Goal: Task Accomplishment & Management: Manage account settings

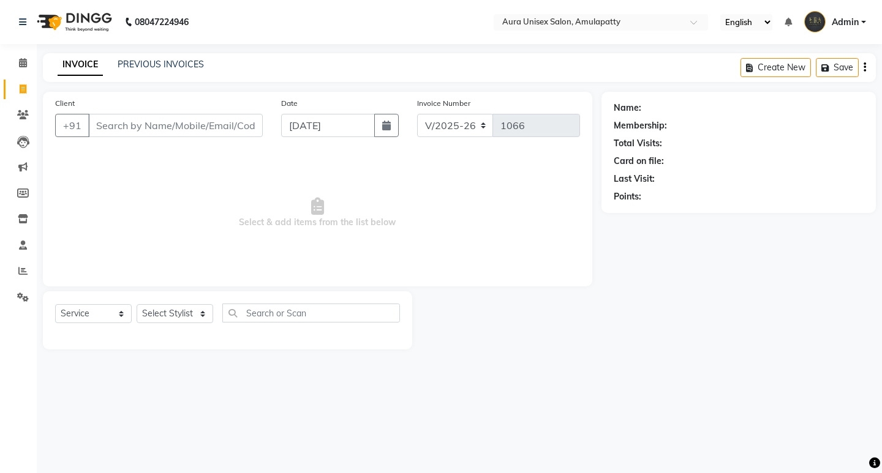
select select "837"
select select "service"
click at [143, 58] on div "INVOICE PREVIOUS INVOICES Create New Save" at bounding box center [459, 67] width 833 height 29
click at [149, 62] on link "PREVIOUS INVOICES" at bounding box center [161, 64] width 86 height 11
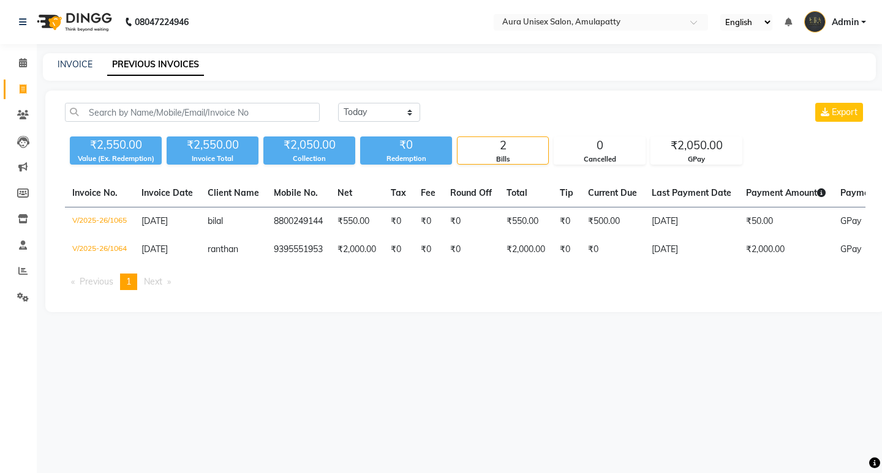
click at [225, 154] on div "₹2,550.00 Value (Ex. Redemption) ₹2,550.00 Invoice Total ₹2,050.00 Collection ₹…" at bounding box center [465, 148] width 800 height 33
click at [271, 290] on ul "Previous page 1 / 1 You're on page 1 Next page" at bounding box center [465, 282] width 800 height 17
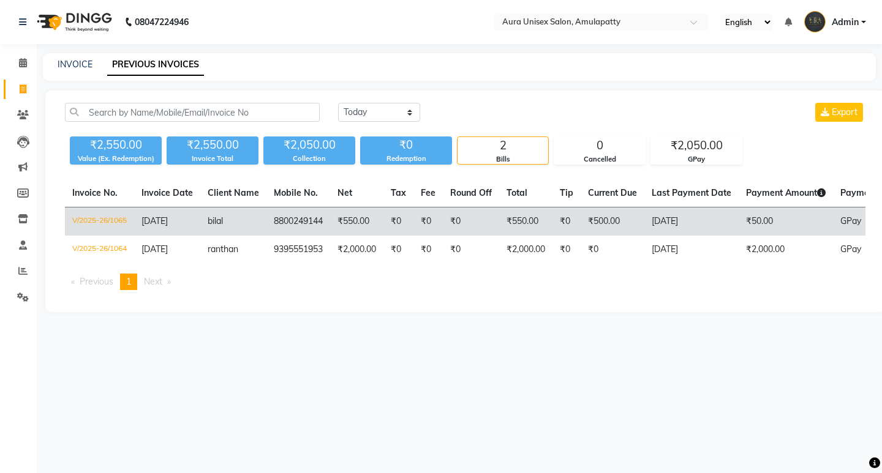
click at [255, 226] on td "bilal" at bounding box center [233, 222] width 66 height 29
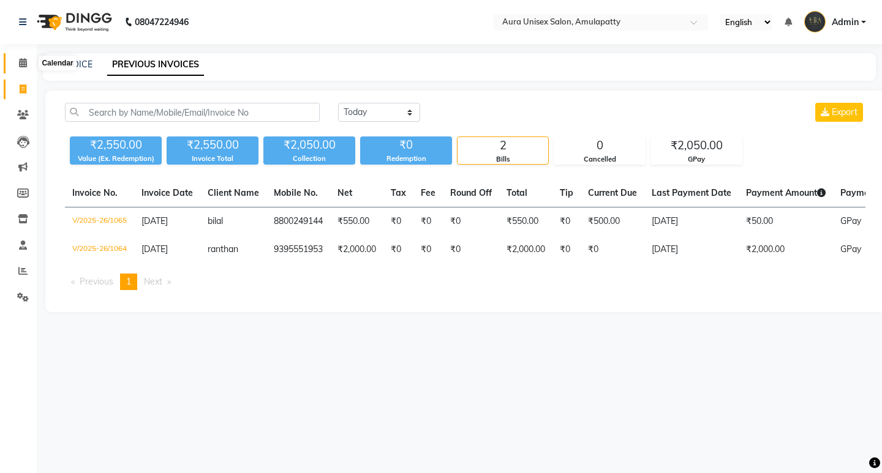
click at [29, 59] on span at bounding box center [22, 63] width 21 height 14
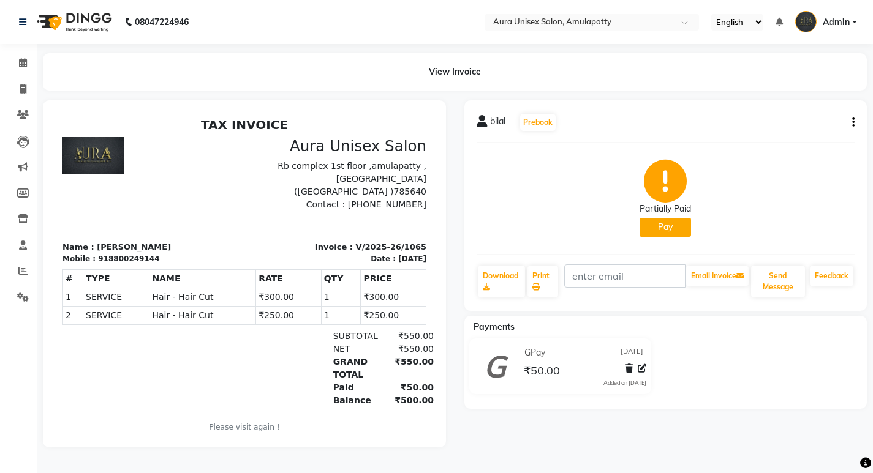
click at [667, 222] on button "Pay" at bounding box center [664, 227] width 51 height 19
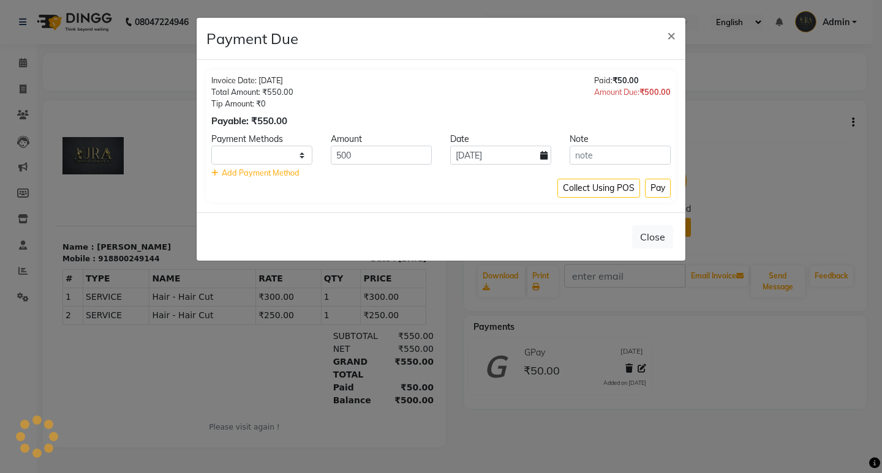
select select "1"
click at [398, 152] on input "500" at bounding box center [381, 155] width 101 height 19
type input "5"
type input "400"
click at [655, 184] on button "Pay" at bounding box center [658, 188] width 26 height 19
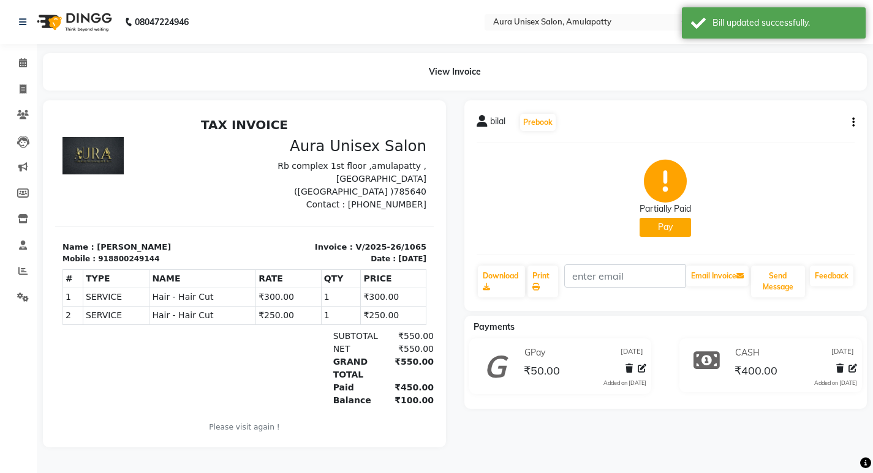
click at [657, 229] on button "Pay" at bounding box center [664, 227] width 51 height 19
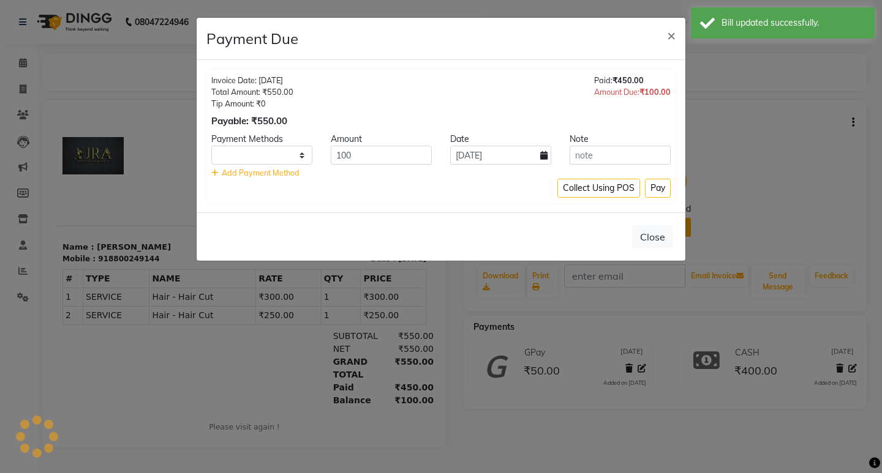
select select "1"
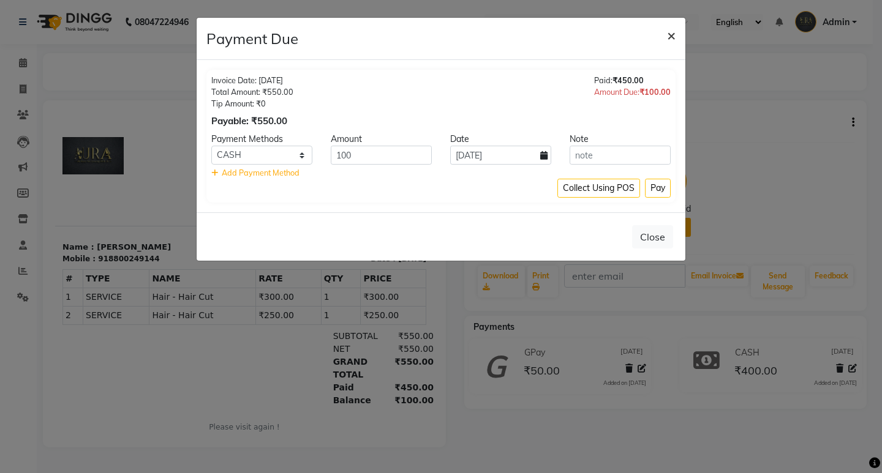
click at [671, 37] on span "×" at bounding box center [671, 35] width 9 height 18
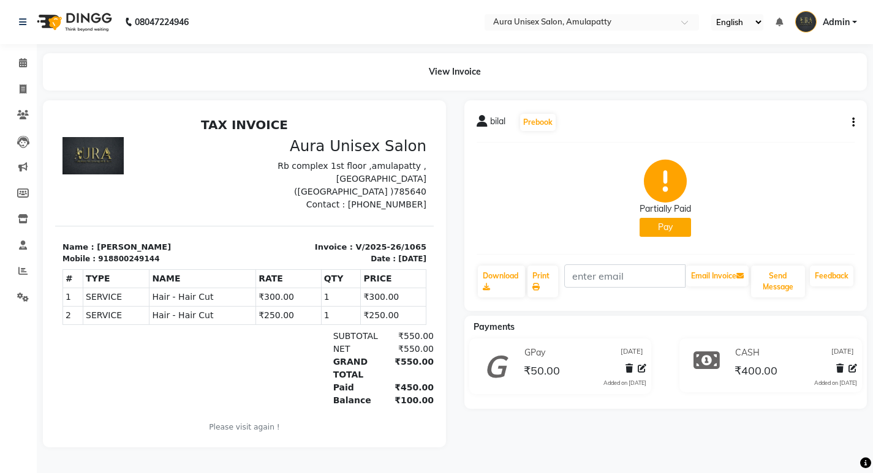
click at [853, 122] on icon "button" at bounding box center [853, 122] width 2 height 1
click at [796, 140] on div "Edit Invoice" at bounding box center [792, 137] width 84 height 15
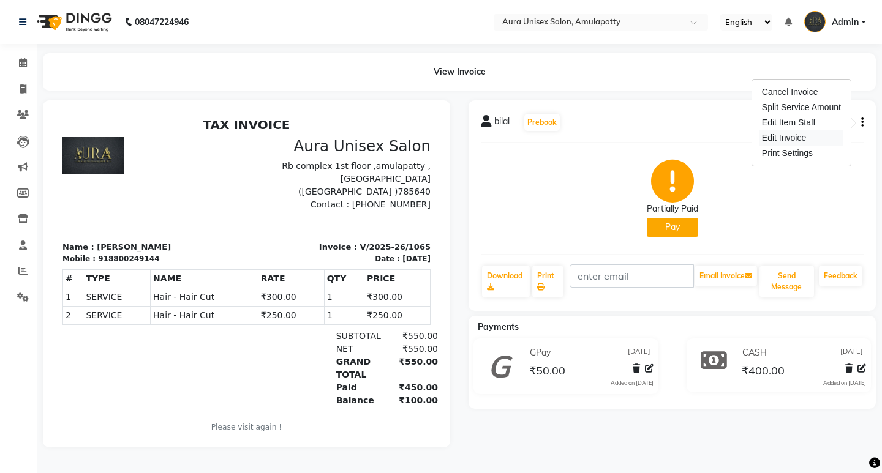
select select "service"
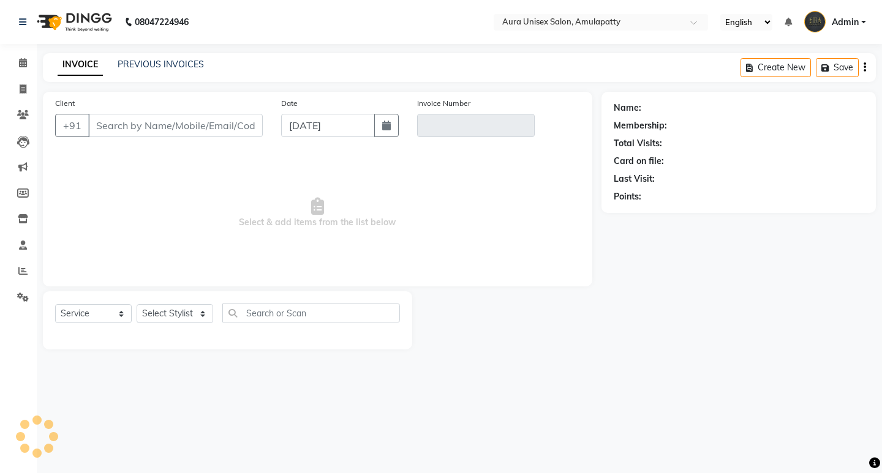
type input "8800249144"
type input "V/2025-26/1065"
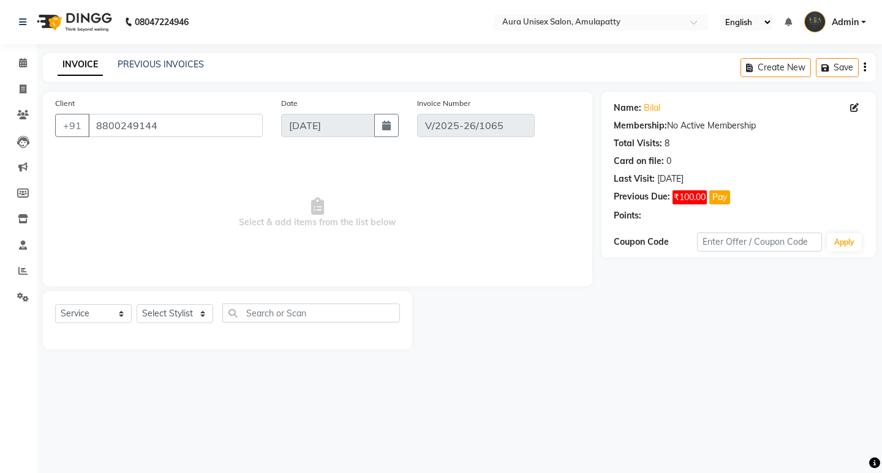
select select "select"
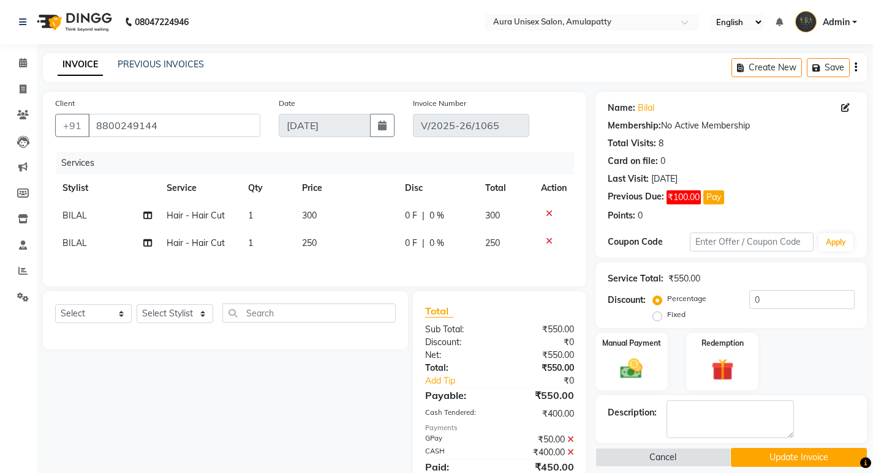
click at [321, 220] on td "300" at bounding box center [346, 216] width 103 height 28
select select "71787"
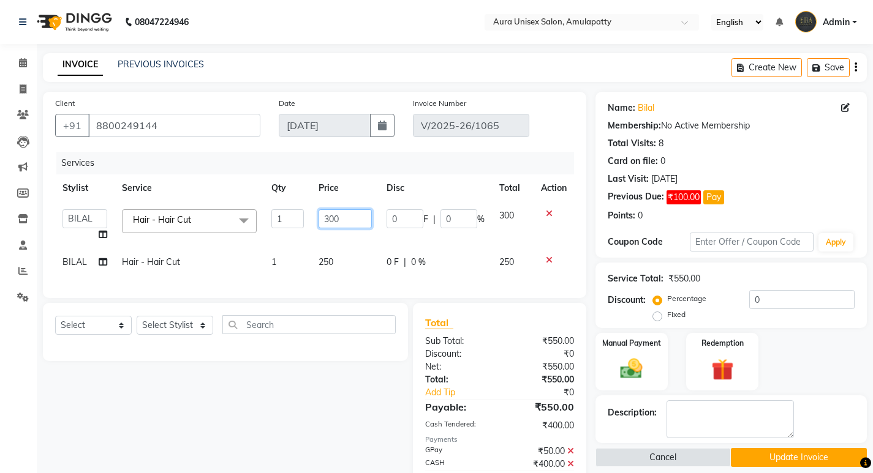
drag, startPoint x: 340, startPoint y: 213, endPoint x: 326, endPoint y: 213, distance: 14.1
click at [326, 213] on input "300" at bounding box center [344, 218] width 53 height 19
type input "200"
click at [328, 236] on tbody "afreen bikas BILAL RISHI Sabnam Hair - Hair Cut x Hair - Shaving Hair - Beard H…" at bounding box center [314, 239] width 519 height 74
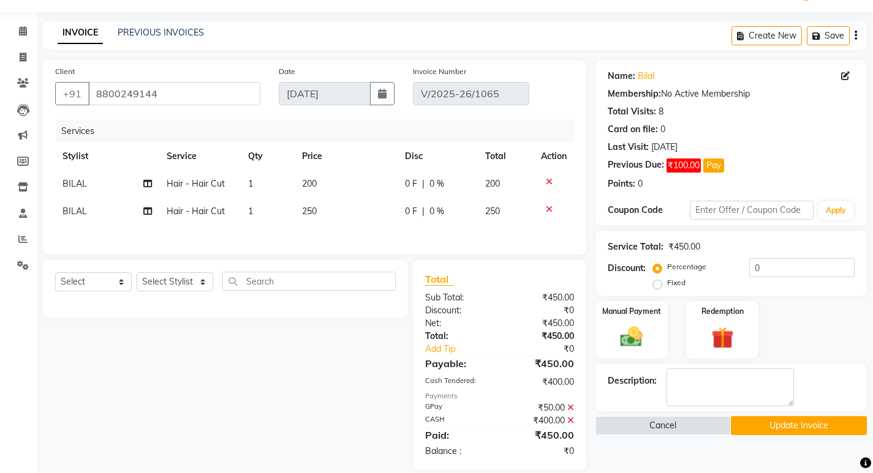
scroll to position [49, 0]
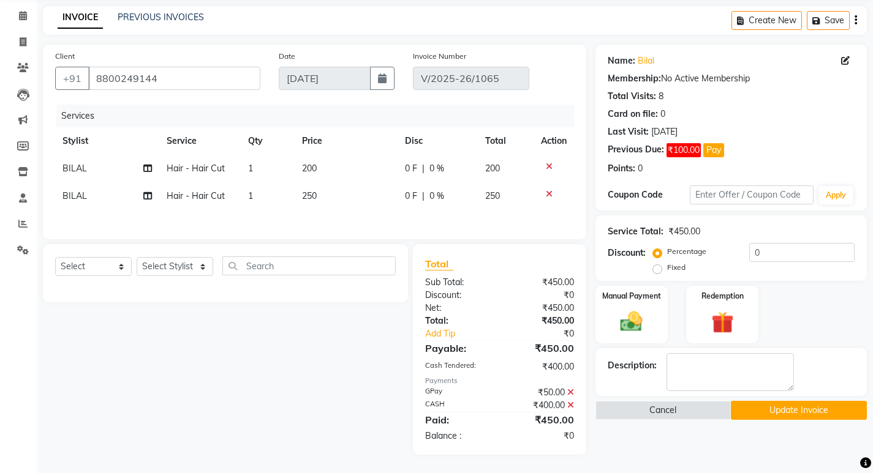
click at [749, 404] on button "Update Invoice" at bounding box center [799, 410] width 136 height 19
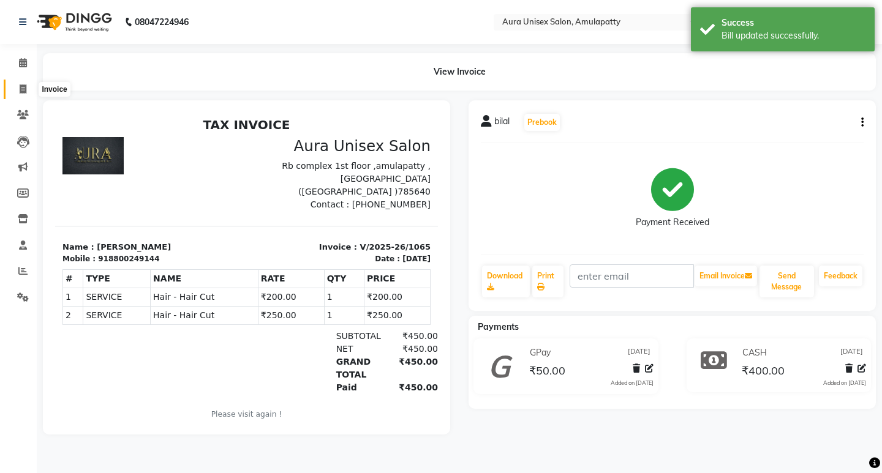
click at [23, 91] on icon at bounding box center [23, 89] width 7 height 9
select select "service"
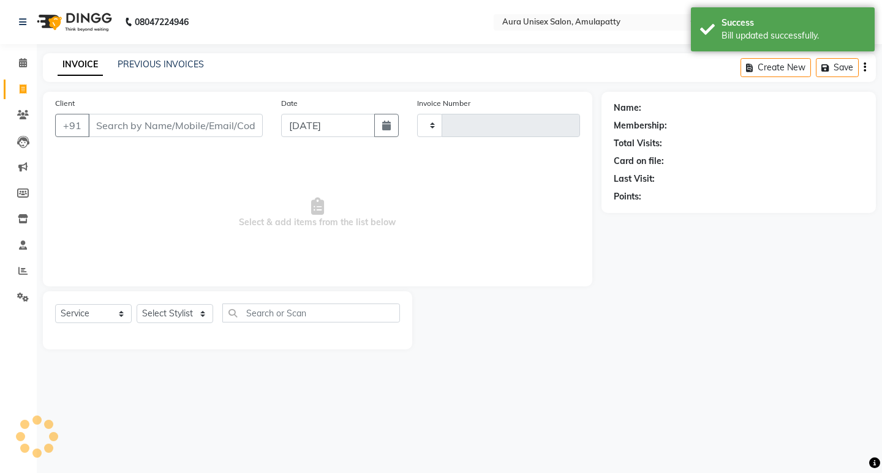
type input "1066"
select select "837"
